Goal: Check status: Check status

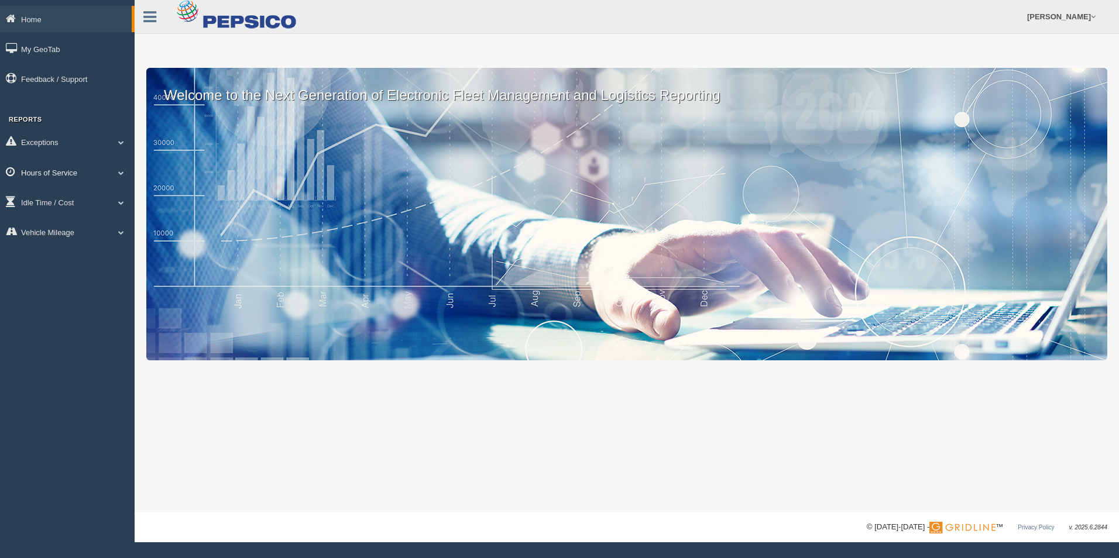
click at [119, 176] on link "Hours of Service" at bounding box center [67, 172] width 135 height 26
click at [93, 201] on link "HOS Explanation Reports" at bounding box center [76, 199] width 111 height 21
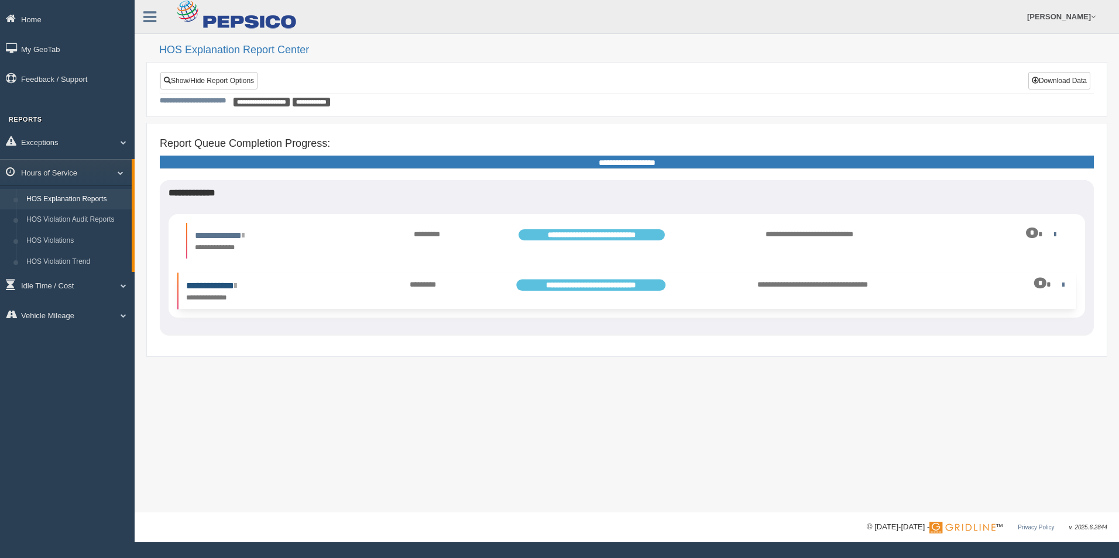
click at [228, 286] on link "**********" at bounding box center [211, 286] width 50 height 9
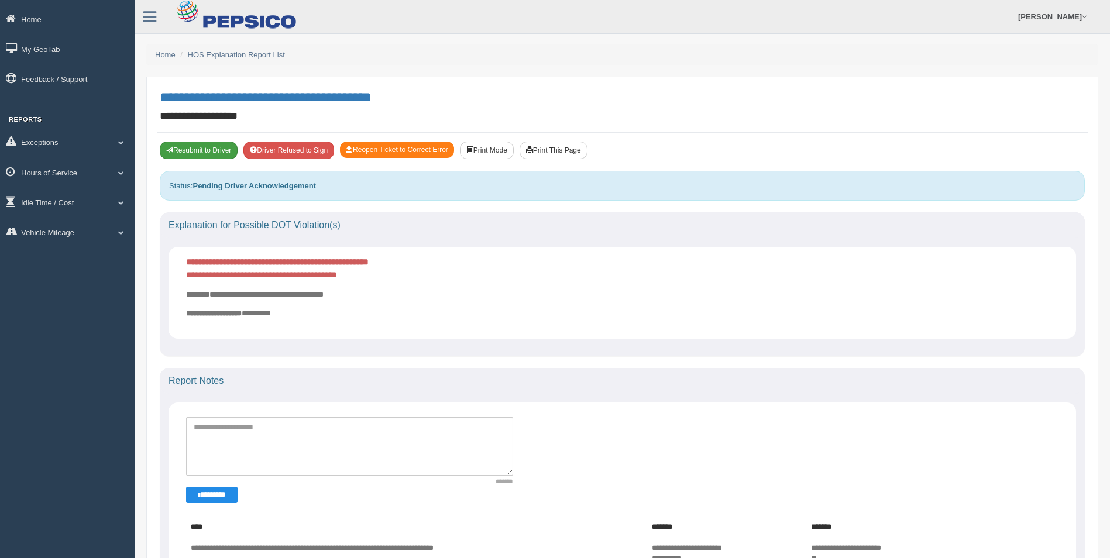
click at [190, 149] on button "Resubmit to Driver" at bounding box center [199, 151] width 78 height 18
